Goal: Task Accomplishment & Management: Manage account settings

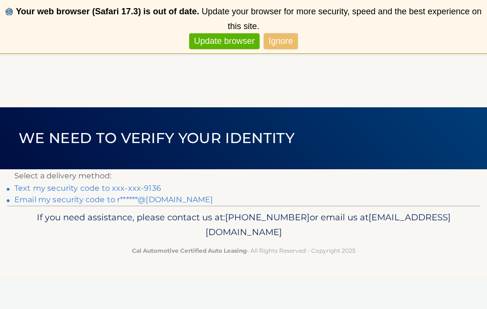
click at [150, 189] on link "Text my security code to xxx-xxx-9136" at bounding box center [87, 188] width 147 height 9
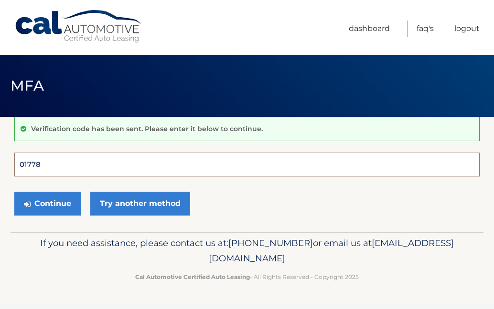
type input "017785"
click at [47, 203] on button "Continue" at bounding box center [47, 204] width 66 height 24
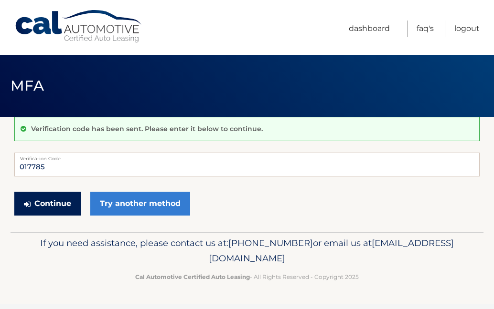
click at [51, 204] on button "Continue" at bounding box center [47, 204] width 66 height 24
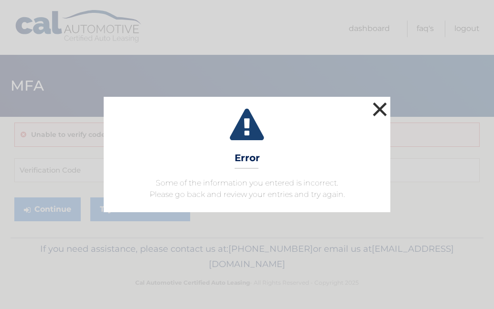
click at [377, 107] on button "×" at bounding box center [379, 109] width 19 height 19
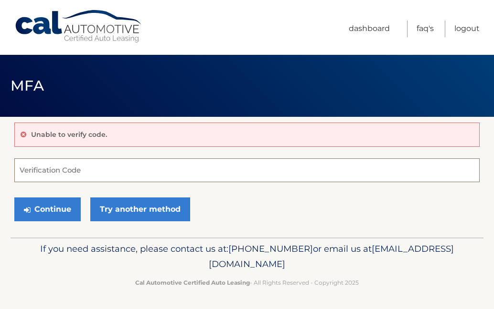
click at [66, 170] on input "Verification Code" at bounding box center [246, 171] width 465 height 24
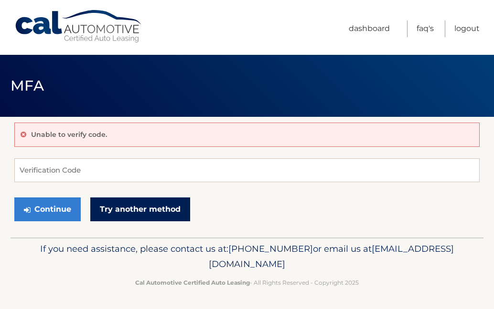
click at [119, 209] on link "Try another method" at bounding box center [140, 210] width 100 height 24
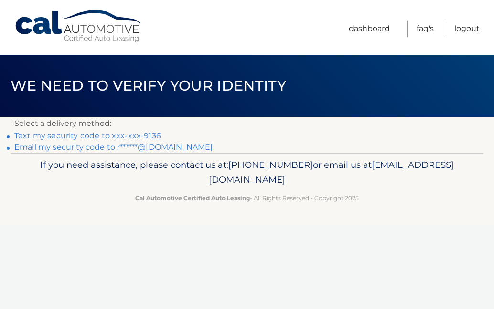
click at [70, 136] on link "Text my security code to xxx-xxx-9136" at bounding box center [87, 135] width 147 height 9
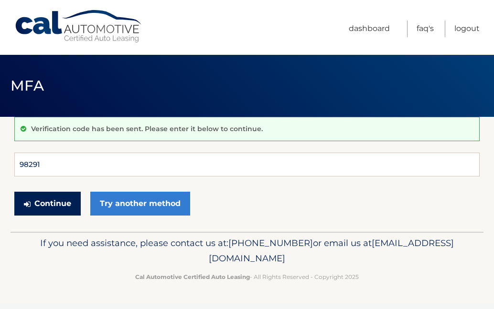
type input "982919"
click at [47, 203] on button "Continue" at bounding box center [47, 204] width 66 height 24
click at [58, 204] on button "Continue" at bounding box center [47, 204] width 66 height 24
